Goal: Task Accomplishment & Management: Manage account settings

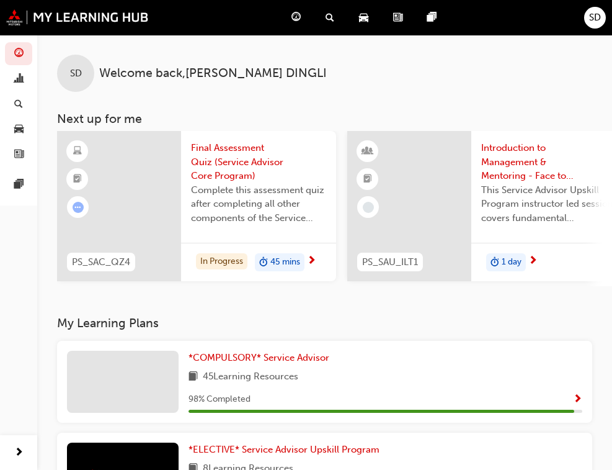
click at [599, 19] on span "SD" at bounding box center [595, 18] width 12 height 14
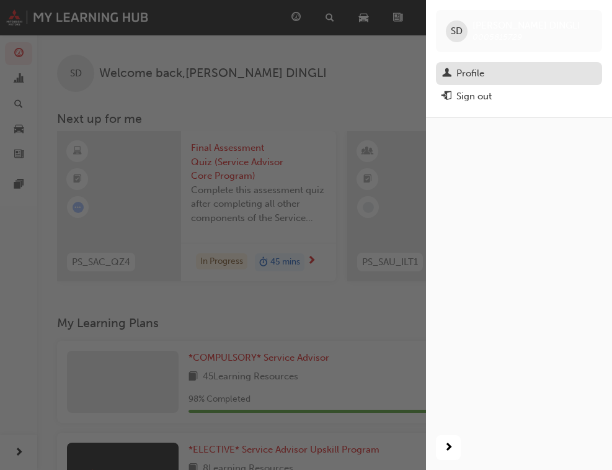
click at [476, 78] on div "Profile" at bounding box center [471, 73] width 28 height 14
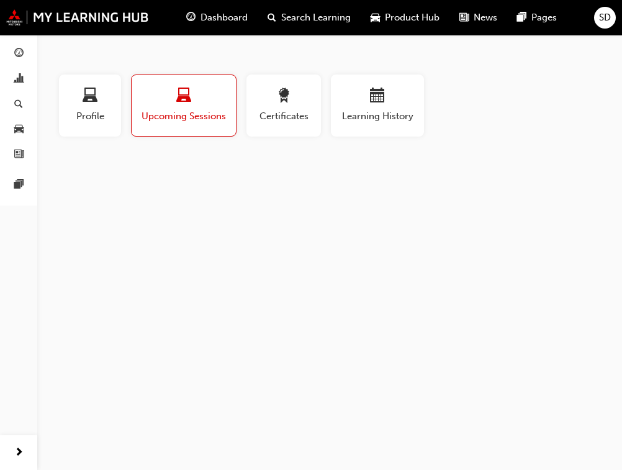
click at [597, 24] on div "SD" at bounding box center [605, 18] width 22 height 22
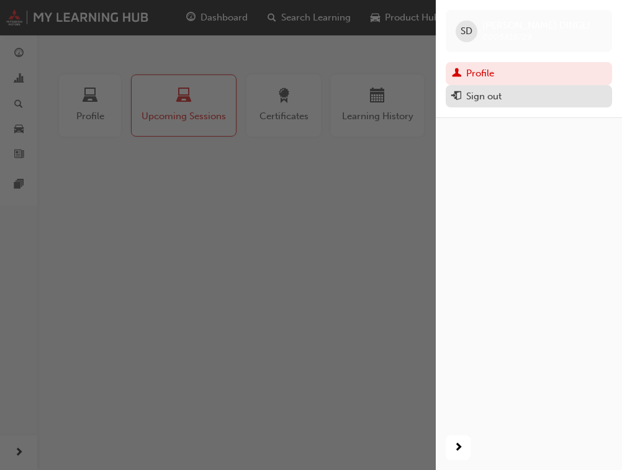
click at [476, 97] on div "Sign out" at bounding box center [483, 96] width 35 height 14
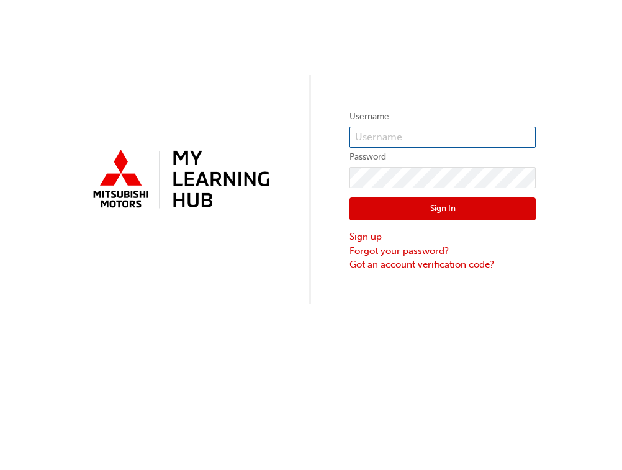
type input "0005815729"
